Goal: Task Accomplishment & Management: Manage account settings

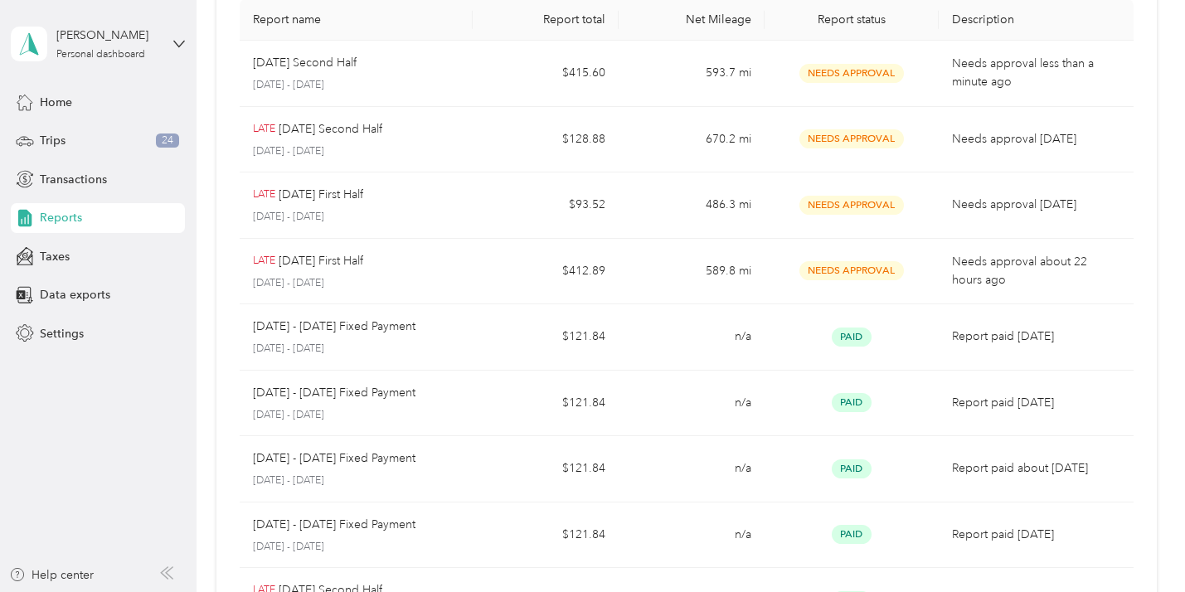
scroll to position [121, 0]
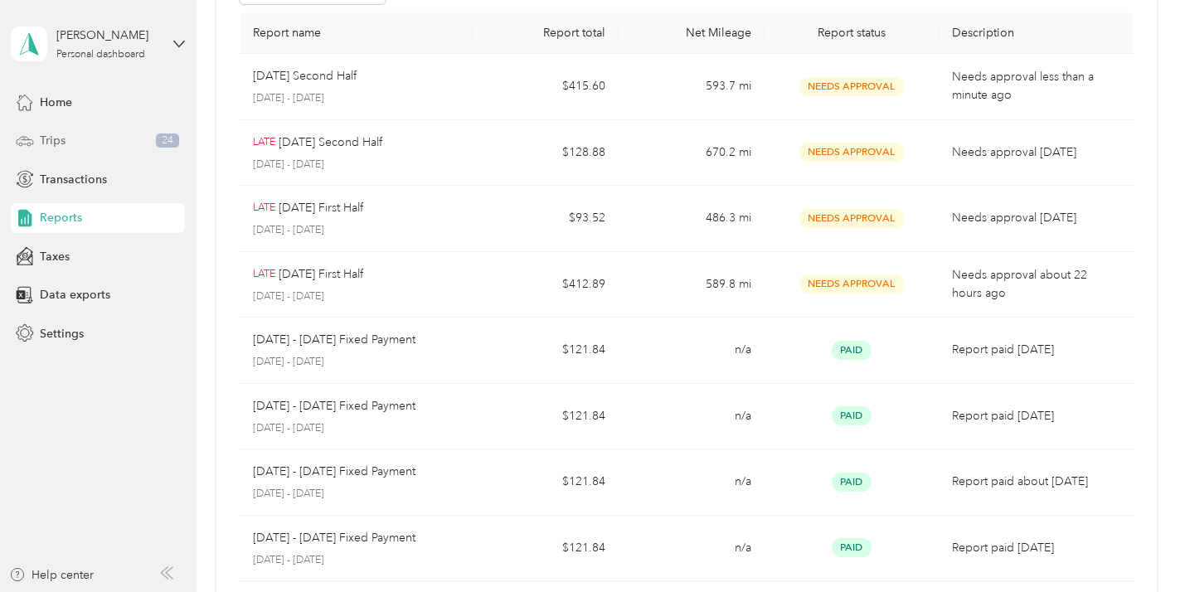
click at [50, 130] on div "Trips 24" at bounding box center [98, 141] width 174 height 30
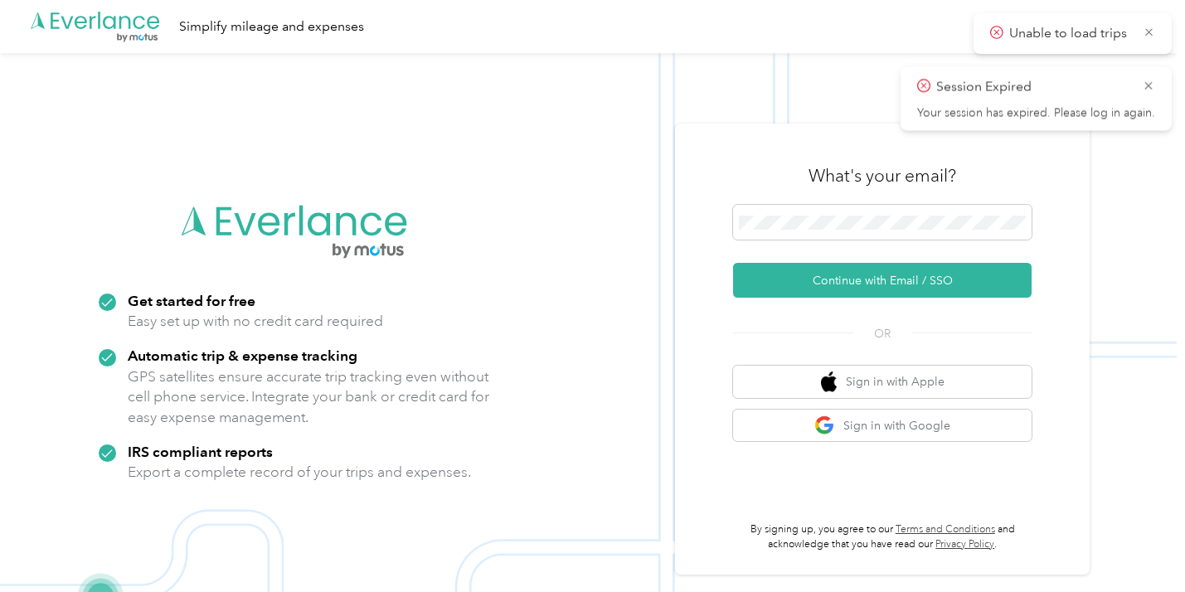
click at [400, 174] on img at bounding box center [588, 349] width 1176 height 592
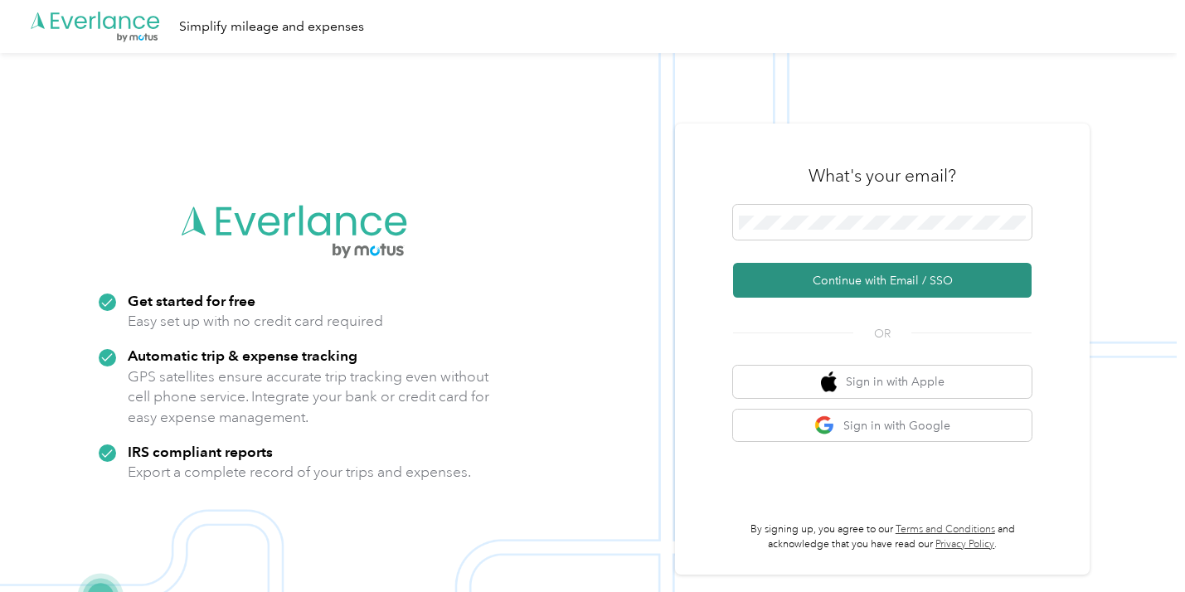
click at [862, 266] on button "Continue with Email / SSO" at bounding box center [882, 280] width 298 height 35
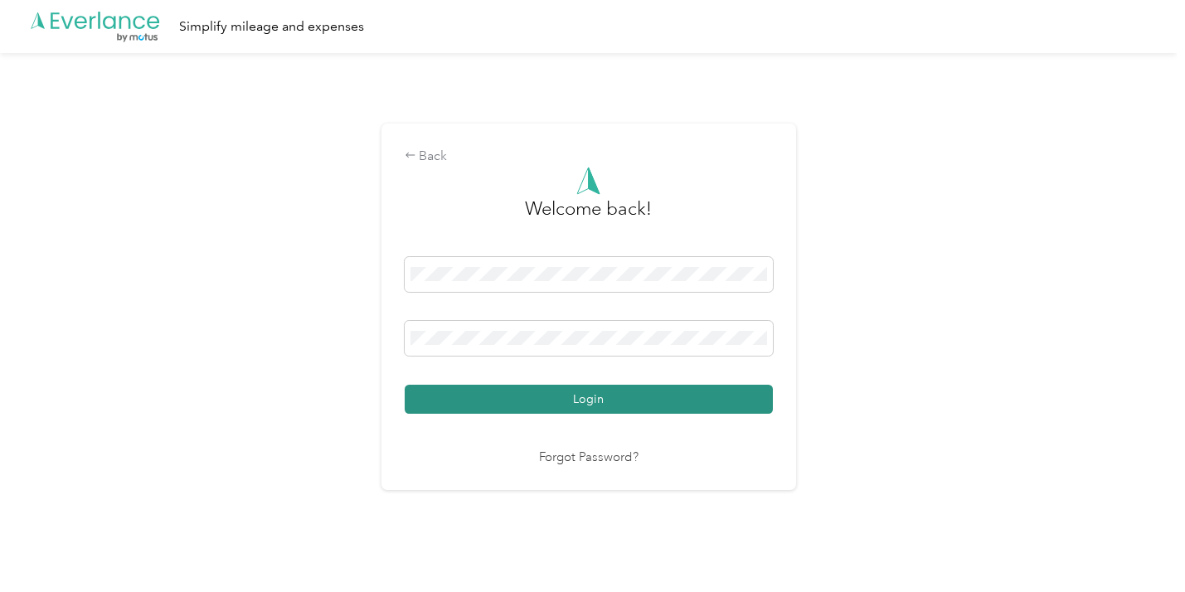
click at [619, 390] on button "Login" at bounding box center [589, 399] width 368 height 29
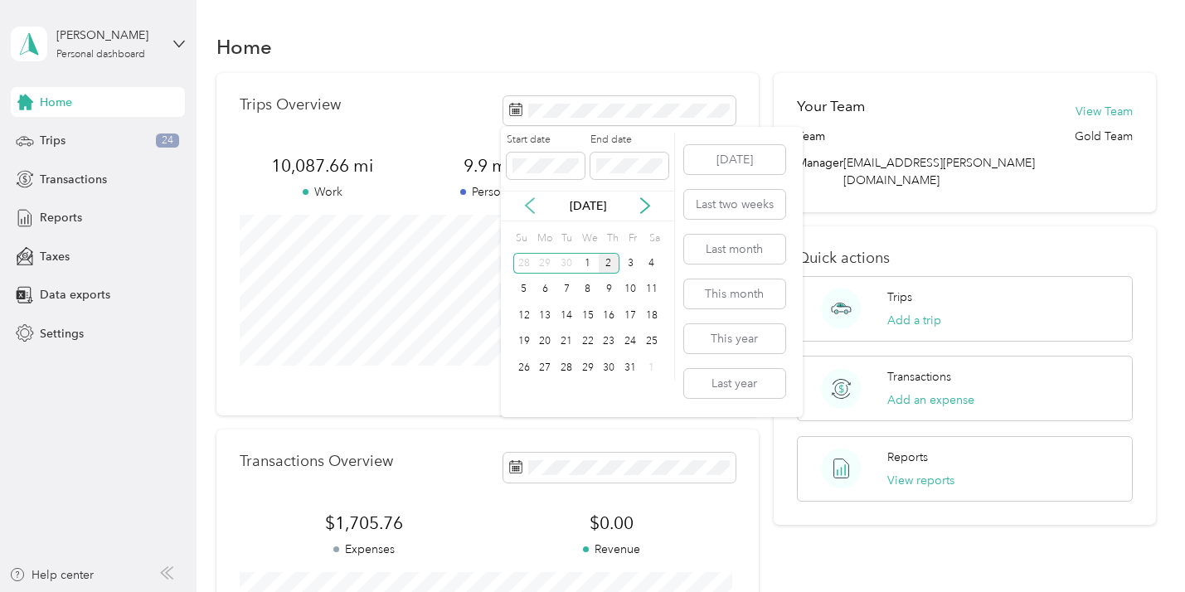
click at [524, 198] on icon at bounding box center [530, 205] width 17 height 17
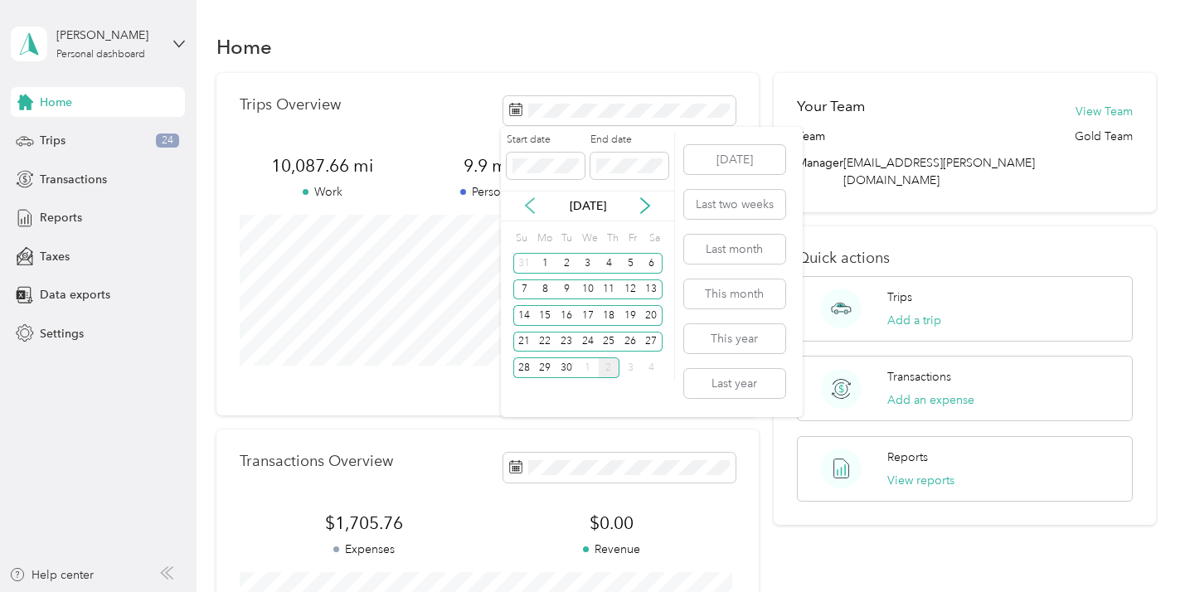
click at [524, 198] on icon at bounding box center [530, 205] width 17 height 17
click at [546, 280] on div "4" at bounding box center [545, 289] width 22 height 21
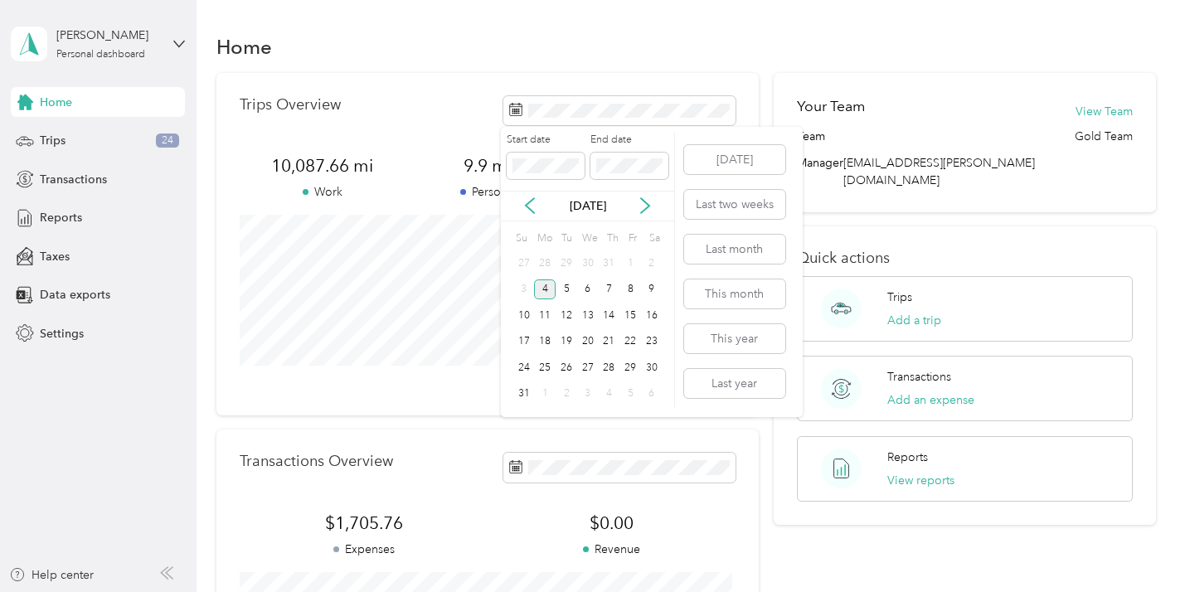
click at [546, 280] on div "4" at bounding box center [545, 289] width 22 height 21
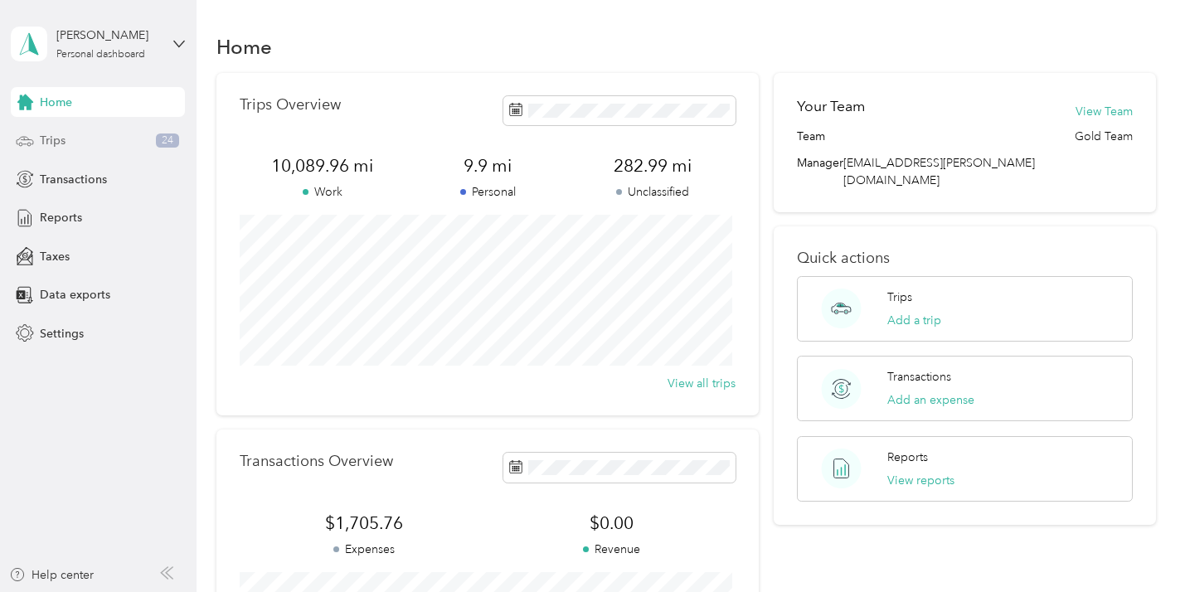
click at [57, 133] on span "Trips" at bounding box center [53, 140] width 26 height 17
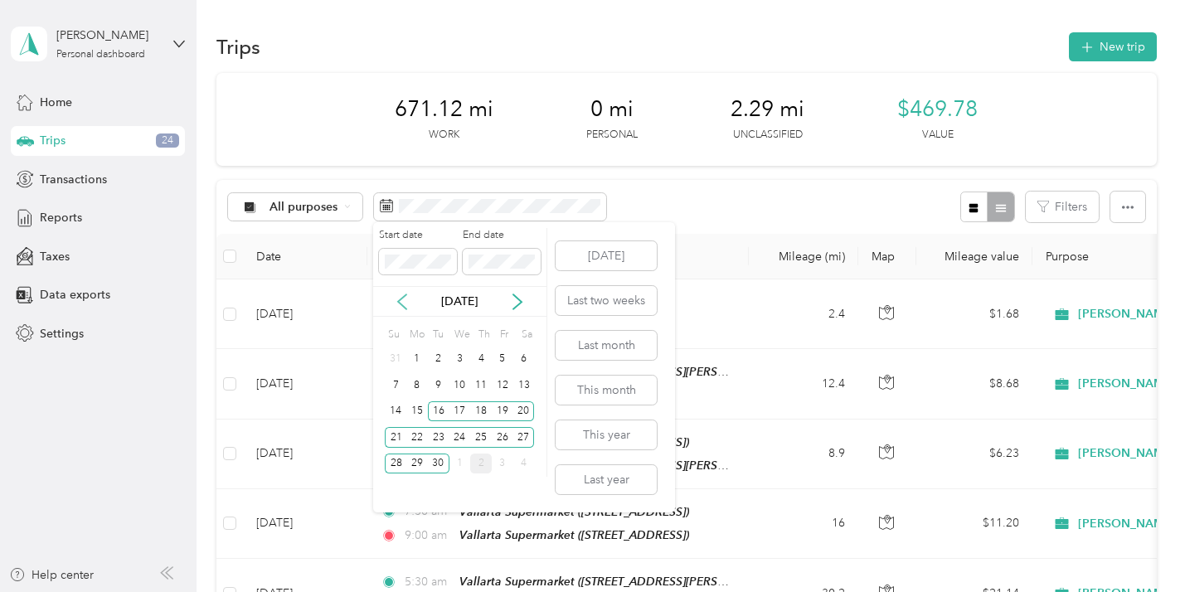
click at [400, 294] on icon at bounding box center [402, 302] width 17 height 17
click at [415, 377] on div "4" at bounding box center [417, 385] width 22 height 21
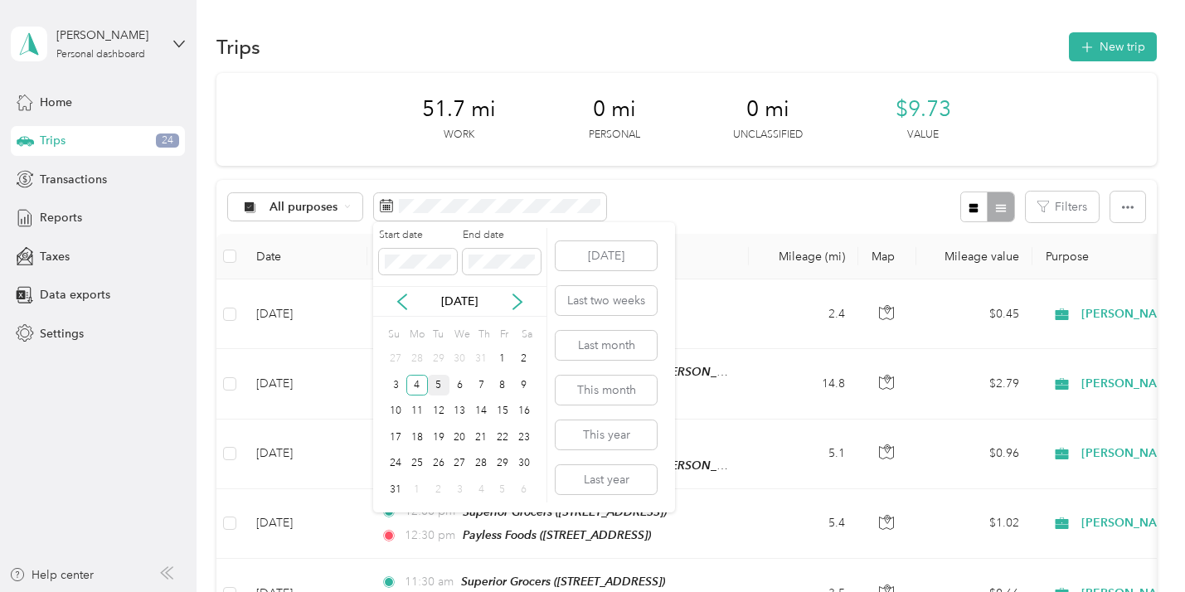
click at [440, 379] on div "5" at bounding box center [439, 385] width 22 height 21
